Goal: Information Seeking & Learning: Compare options

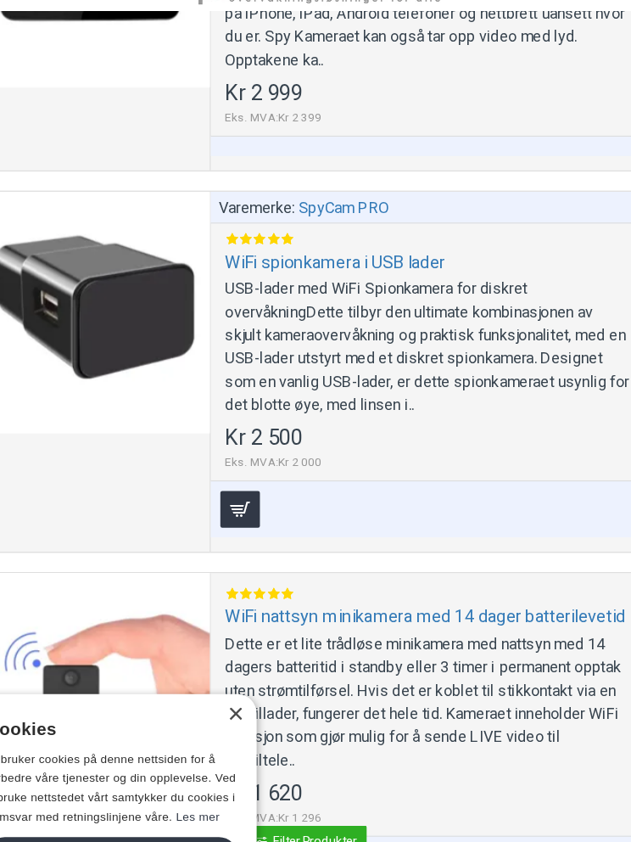
scroll to position [12012, 0]
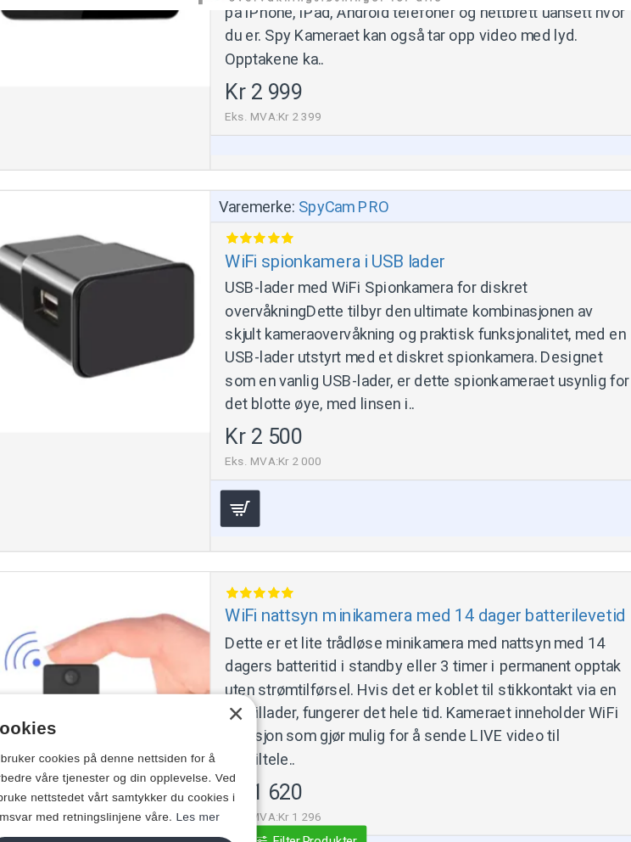
click at [378, 333] on div "USB-lader med WiFi Spionkamera for diskret overvåkningDette tilbyr den ultimate…" at bounding box center [422, 338] width 357 height 122
click at [300, 254] on link "WiFi spionkamera i USB lader" at bounding box center [340, 263] width 193 height 20
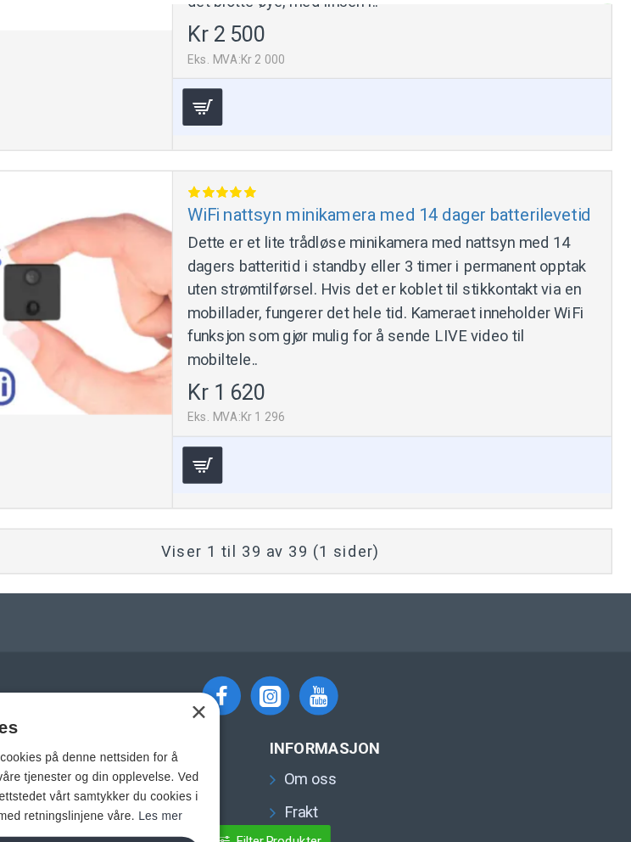
scroll to position [12361, 0]
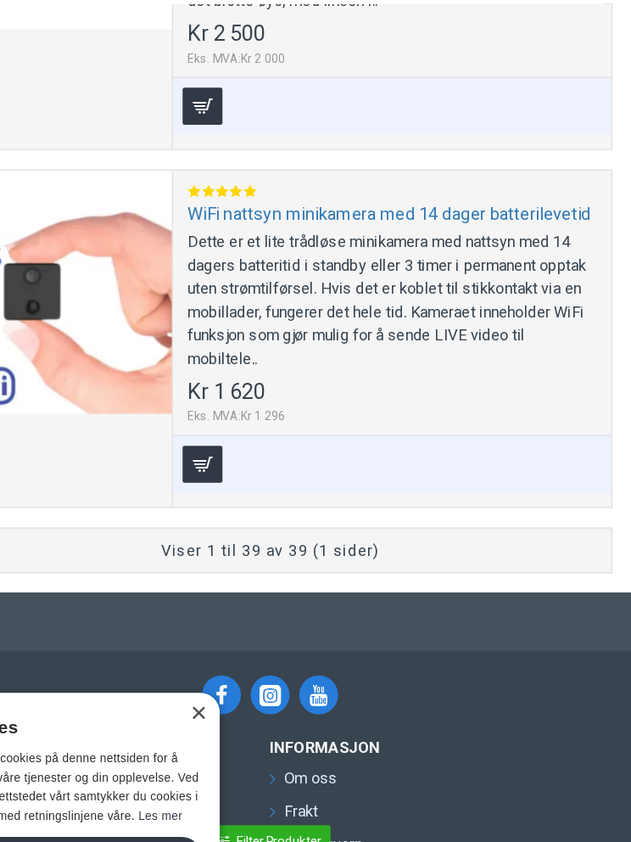
click at [378, 216] on link "WiFi nattsyn minikamera med 14 dager batterilevetid" at bounding box center [420, 226] width 352 height 20
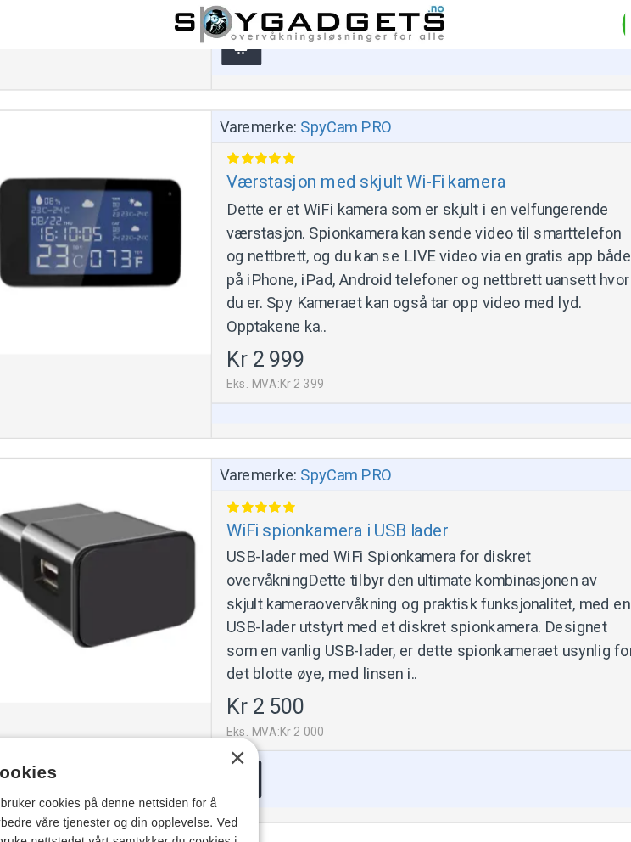
scroll to position [11813, 0]
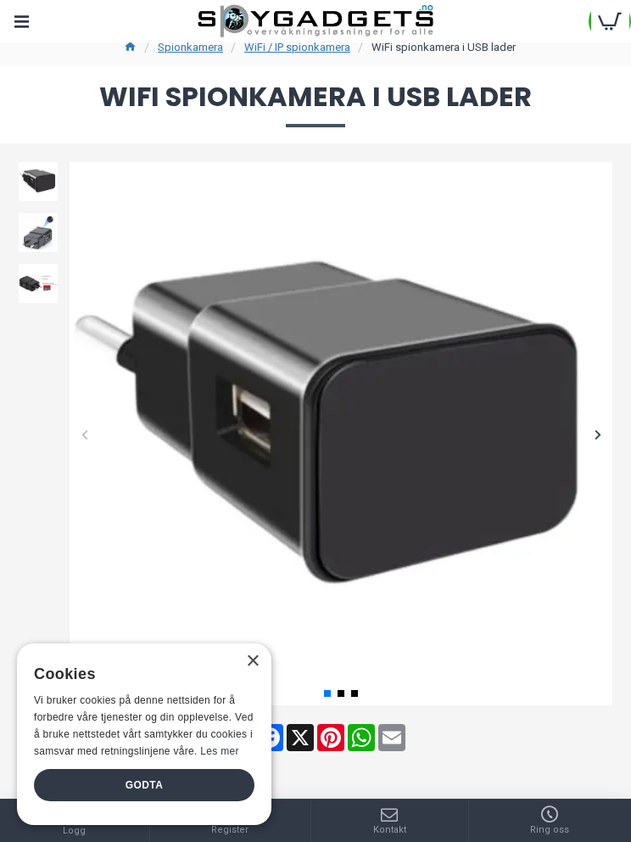
scroll to position [61, 0]
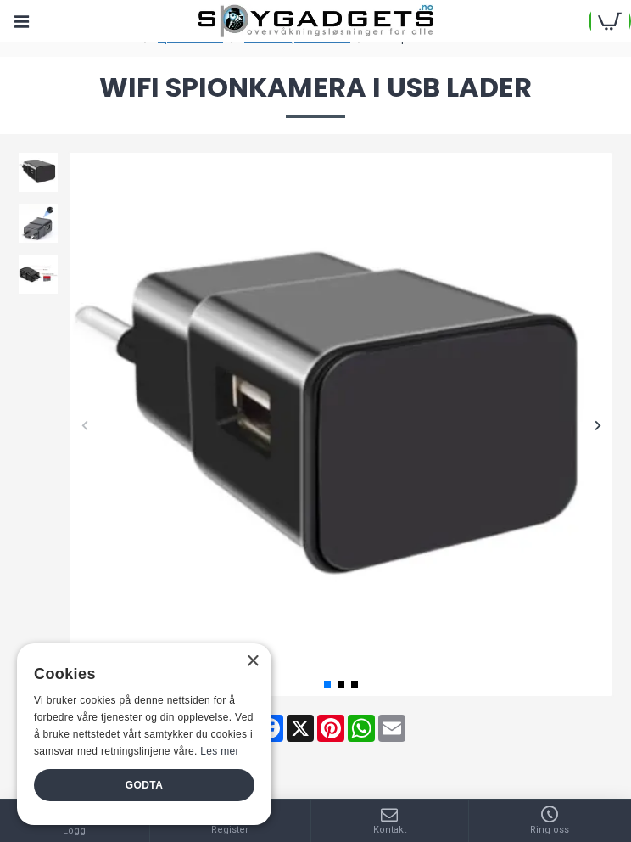
click at [126, 782] on div "Godta" at bounding box center [144, 785] width 221 height 32
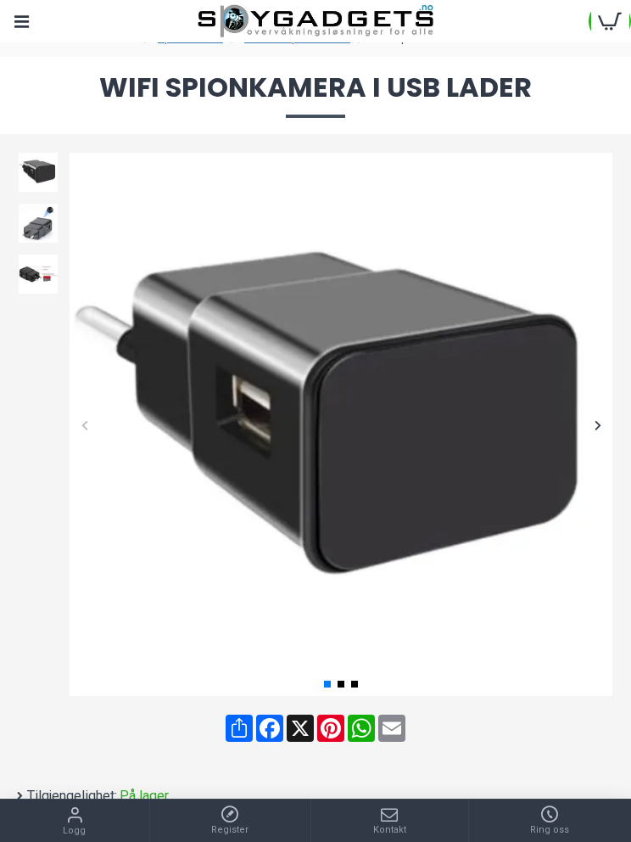
click at [38, 221] on img at bounding box center [38, 223] width 42 height 42
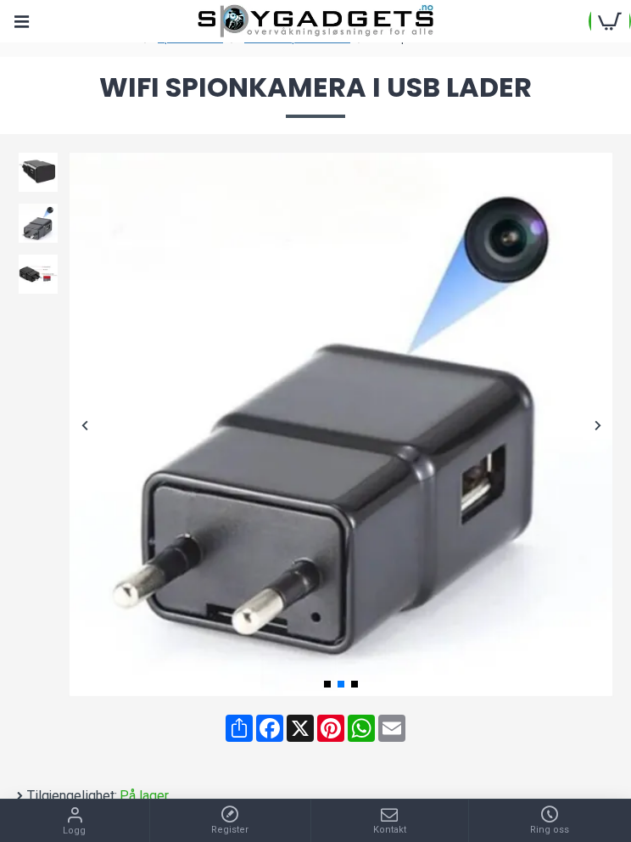
click at [48, 267] on img at bounding box center [38, 274] width 42 height 42
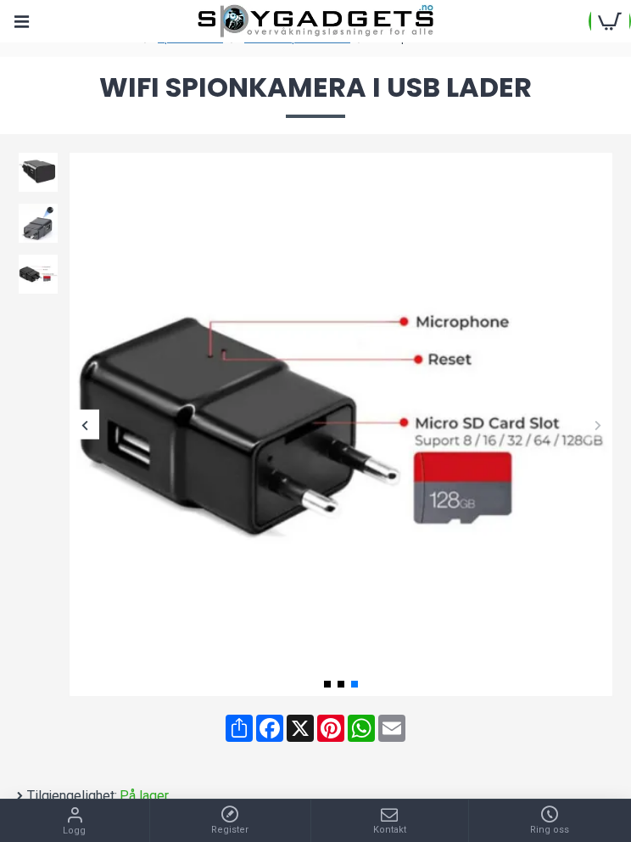
click at [37, 172] on img at bounding box center [38, 172] width 42 height 42
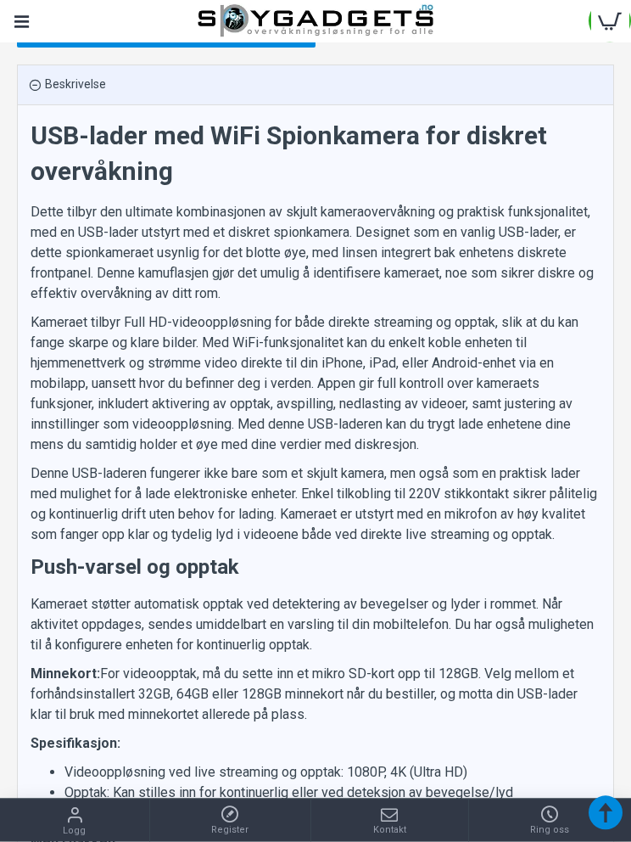
scroll to position [1367, 0]
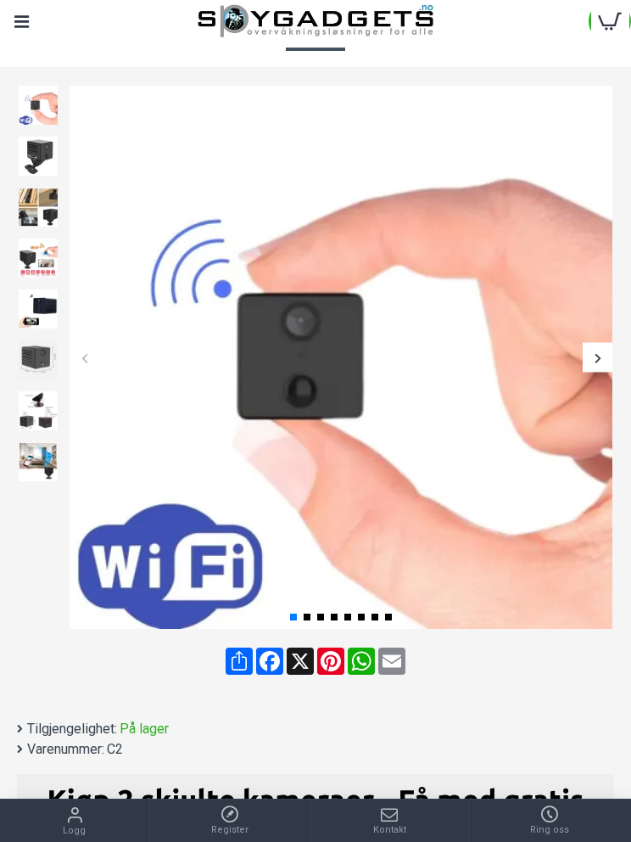
scroll to position [154, 0]
